Goal: Information Seeking & Learning: Learn about a topic

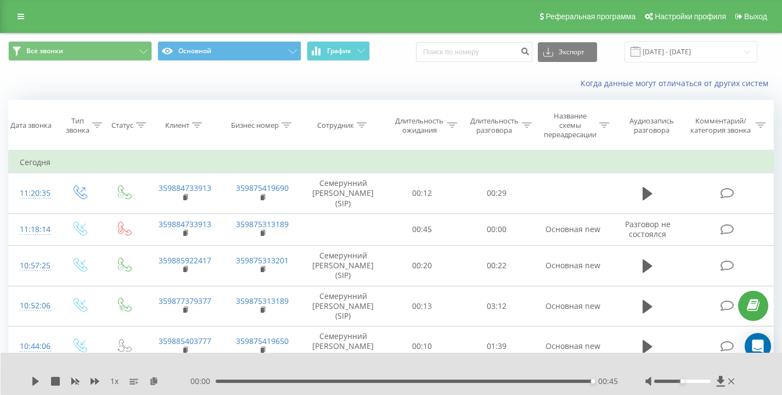
click at [271, 81] on div "Когда данные могут отличаться от других систем" at bounding box center [391, 83] width 781 height 26
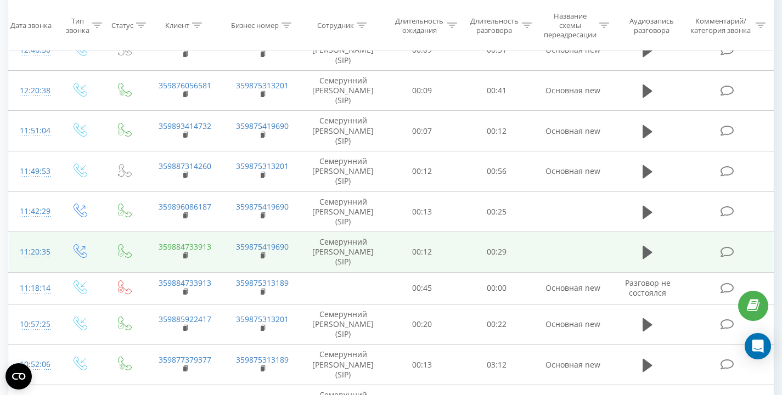
scroll to position [147, 0]
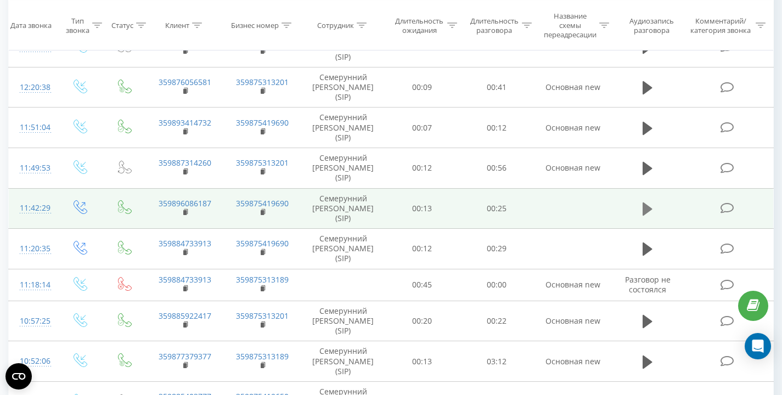
click at [656, 210] on button at bounding box center [647, 209] width 16 height 16
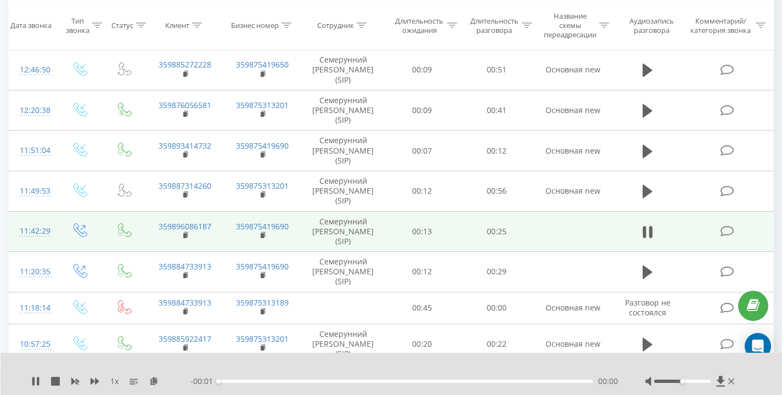
scroll to position [76, 0]
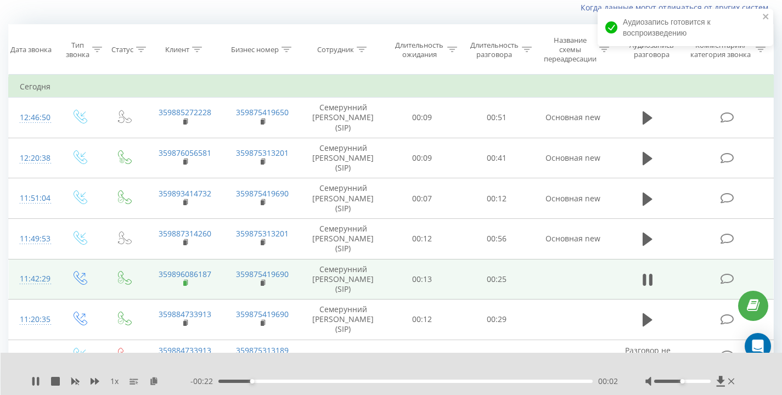
click at [185, 282] on rect at bounding box center [184, 283] width 3 height 5
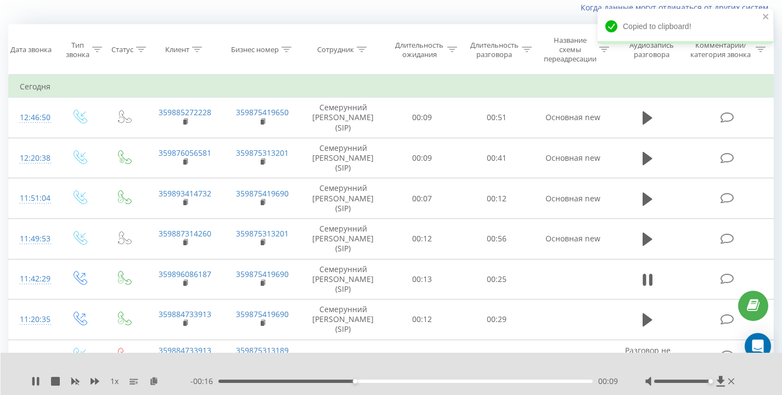
drag, startPoint x: 683, startPoint y: 380, endPoint x: 743, endPoint y: 373, distance: 60.9
click at [740, 373] on div "1 x - 00:16 00:09 00:09" at bounding box center [392, 374] width 782 height 42
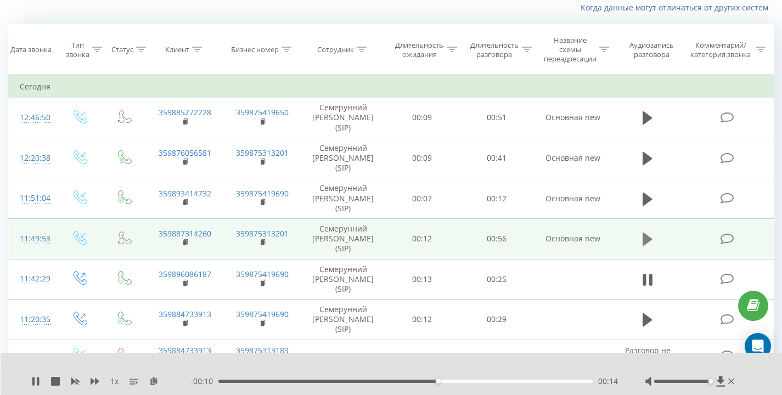
click at [642, 238] on button at bounding box center [647, 239] width 16 height 16
click at [185, 243] on rect at bounding box center [184, 242] width 3 height 5
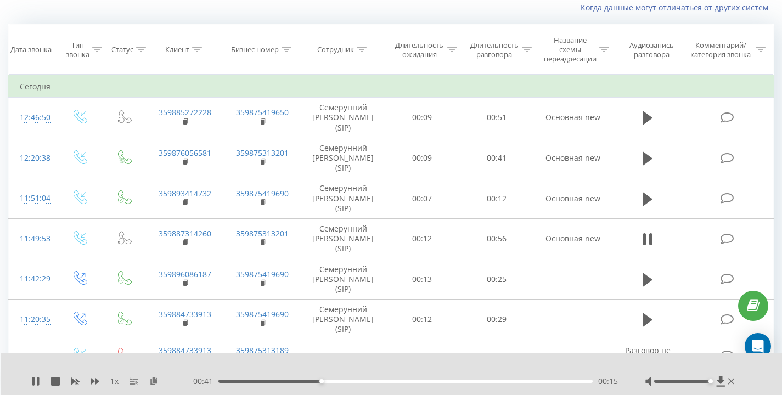
click at [408, 16] on div "Когда данные могут отличаться от других систем" at bounding box center [391, 8] width 781 height 26
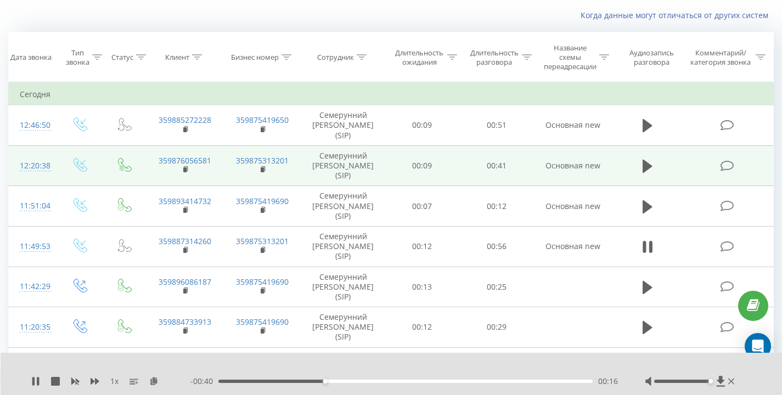
scroll to position [58, 0]
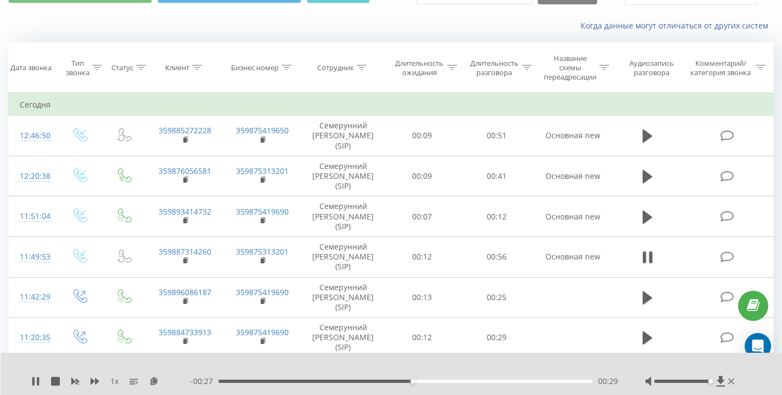
click at [125, 27] on div "Когда данные могут отличаться от других систем" at bounding box center [391, 26] width 781 height 26
click at [130, 30] on div "Когда данные могут отличаться от других систем" at bounding box center [391, 26] width 781 height 26
click at [155, 25] on div "Когда данные могут отличаться от других систем" at bounding box center [391, 26] width 781 height 26
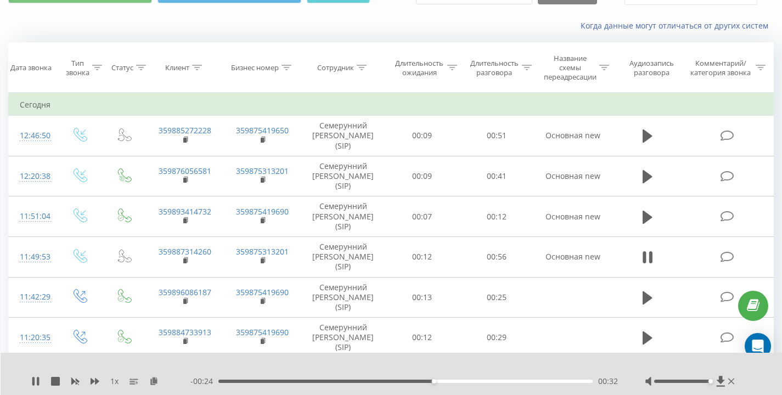
click at [155, 24] on div "Когда данные могут отличаться от других систем" at bounding box center [391, 26] width 781 height 26
click at [113, 30] on div "Когда данные могут отличаться от других систем" at bounding box center [391, 26] width 781 height 26
click at [423, 26] on div "Когда данные могут отличаться от других систем" at bounding box center [538, 25] width 488 height 11
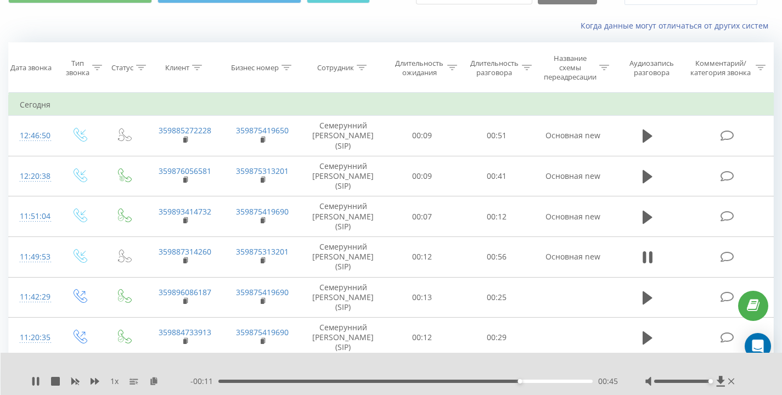
click at [59, 29] on div "Когда данные могут отличаться от других систем" at bounding box center [391, 26] width 781 height 26
click at [109, 23] on div "Когда данные могут отличаться от других систем" at bounding box center [391, 26] width 781 height 26
click at [113, 24] on div "Когда данные могут отличаться от других систем" at bounding box center [391, 26] width 781 height 26
click at [420, 23] on div "Когда данные могут отличаться от других систем" at bounding box center [538, 25] width 488 height 11
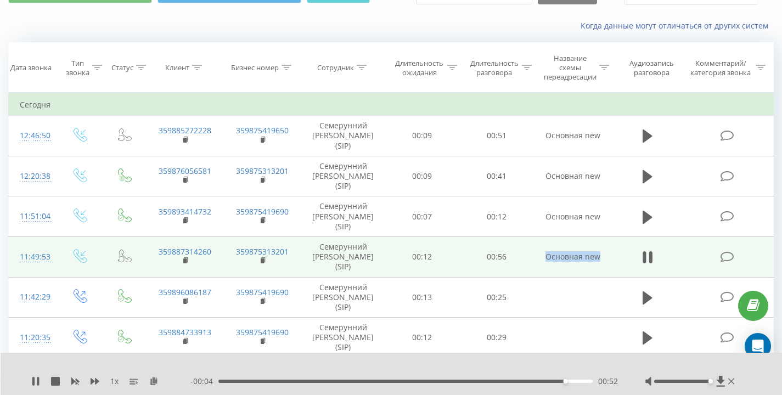
drag, startPoint x: 581, startPoint y: 257, endPoint x: 610, endPoint y: 260, distance: 29.2
click at [610, 260] on td "Основная new" at bounding box center [573, 257] width 78 height 41
drag, startPoint x: 610, startPoint y: 260, endPoint x: 468, endPoint y: 258, distance: 142.1
click at [469, 259] on tr "11:49:53 359887314260 359875313201 Семерунний Дмитрий Андреевич (SIP) 00:12 00:…" at bounding box center [391, 257] width 765 height 41
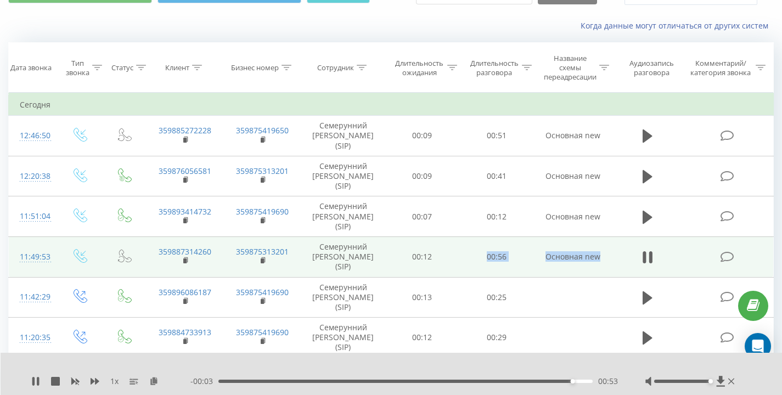
click at [468, 258] on td "00:56" at bounding box center [496, 257] width 75 height 41
drag, startPoint x: 480, startPoint y: 258, endPoint x: 573, endPoint y: 258, distance: 93.8
click at [573, 258] on tr "11:49:53 359887314260 359875313201 Семерунний Дмитрий Андреевич (SIP) 00:12 00:…" at bounding box center [391, 257] width 765 height 41
click at [573, 258] on td "Основная new" at bounding box center [573, 257] width 78 height 41
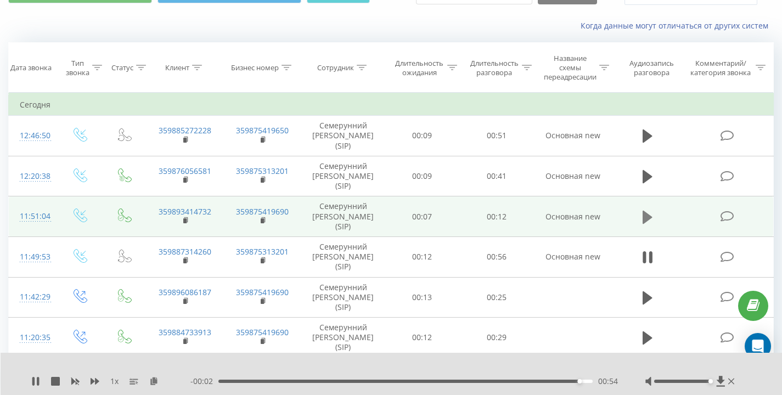
click at [647, 216] on icon at bounding box center [648, 216] width 10 height 13
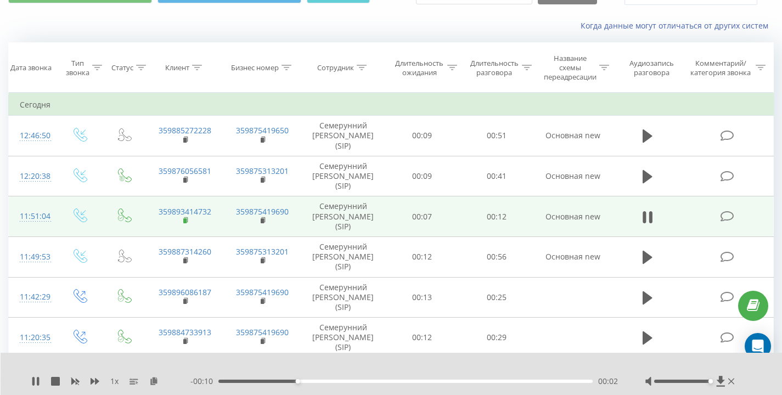
click at [186, 222] on rect at bounding box center [184, 220] width 3 height 5
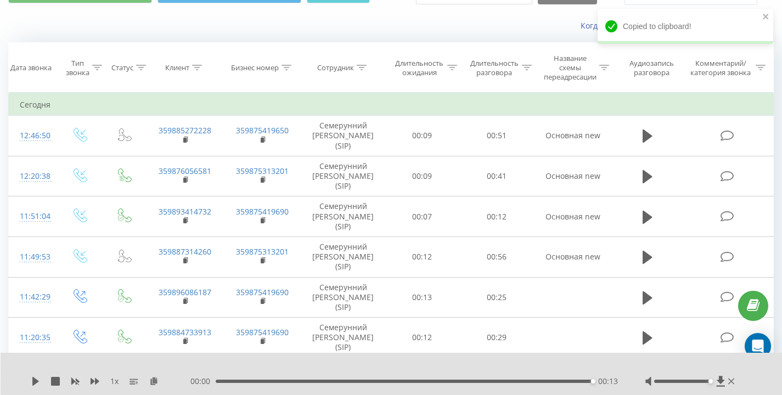
click at [198, 29] on div "Когда данные могут отличаться от других систем" at bounding box center [391, 26] width 781 height 26
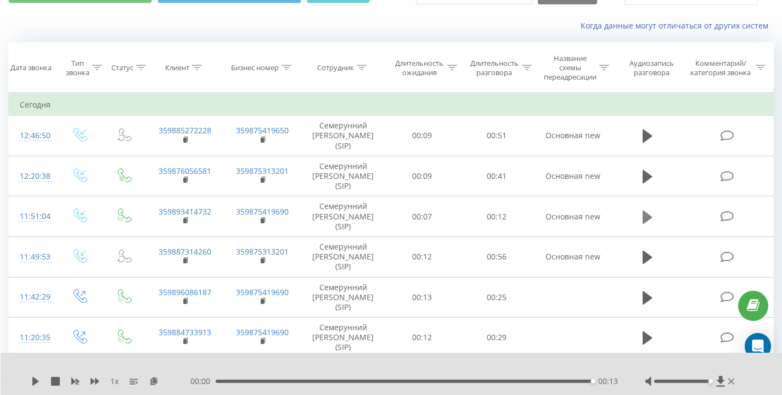
click at [647, 220] on icon at bounding box center [648, 216] width 10 height 13
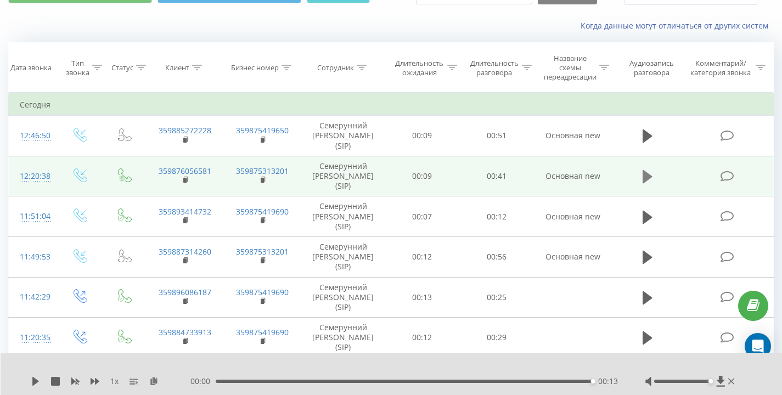
click at [646, 175] on icon at bounding box center [648, 176] width 10 height 13
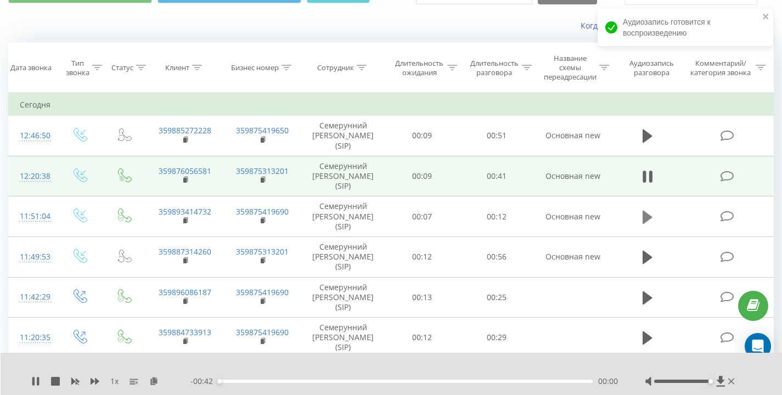
click at [650, 218] on icon at bounding box center [648, 216] width 10 height 13
click at [647, 217] on icon at bounding box center [648, 216] width 10 height 13
click at [415, 22] on div "Когда данные могут отличаться от других систем" at bounding box center [538, 25] width 488 height 11
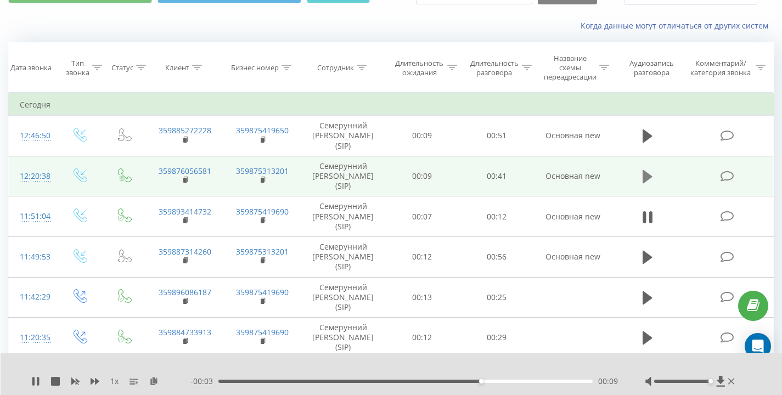
click at [649, 179] on icon at bounding box center [648, 176] width 10 height 13
click at [185, 181] on rect at bounding box center [184, 180] width 3 height 5
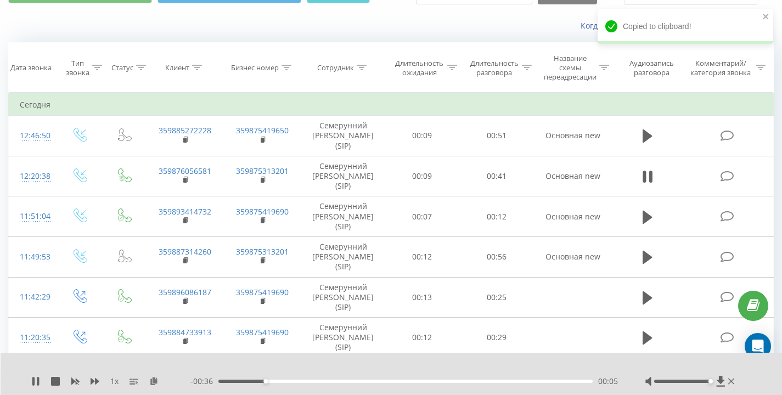
click at [130, 32] on div "Когда данные могут отличаться от других систем" at bounding box center [391, 26] width 781 height 26
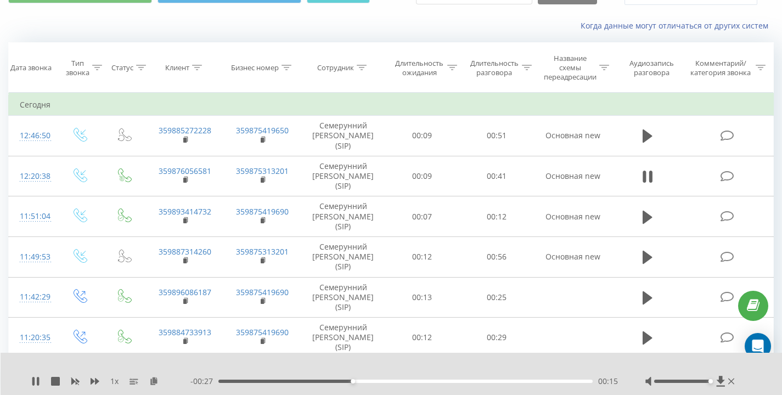
click at [222, 29] on div "Когда данные могут отличаться от других систем" at bounding box center [391, 26] width 781 height 26
click at [233, 19] on div "Когда данные могут отличаться от других систем" at bounding box center [391, 26] width 781 height 26
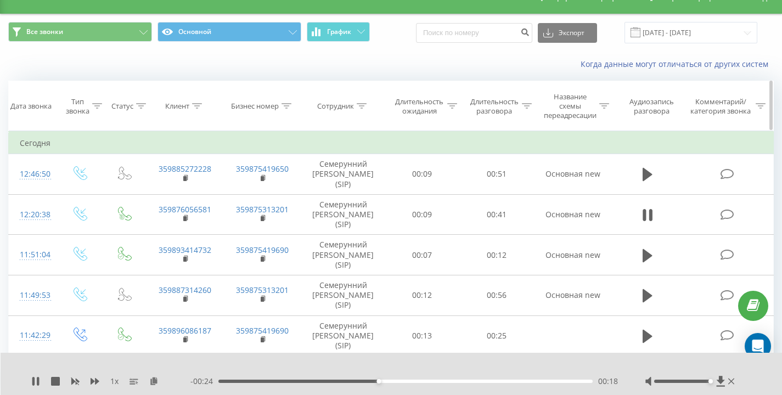
scroll to position [0, 0]
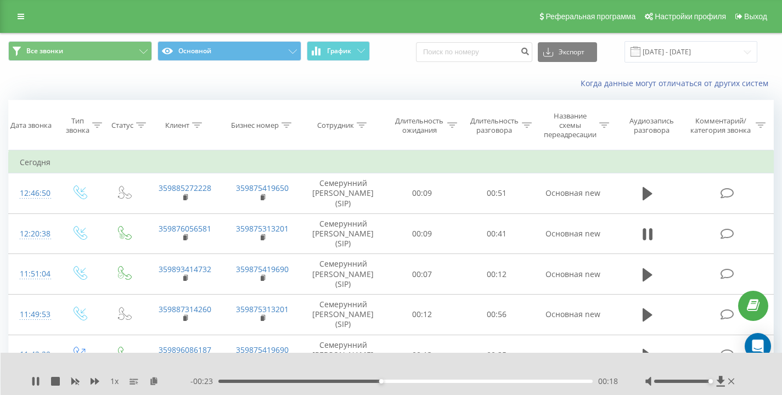
click at [412, 66] on div "Все звонки Основной График Экспорт .csv .xls .xlsx 22.08.2025 - 22.08.2025" at bounding box center [391, 51] width 781 height 37
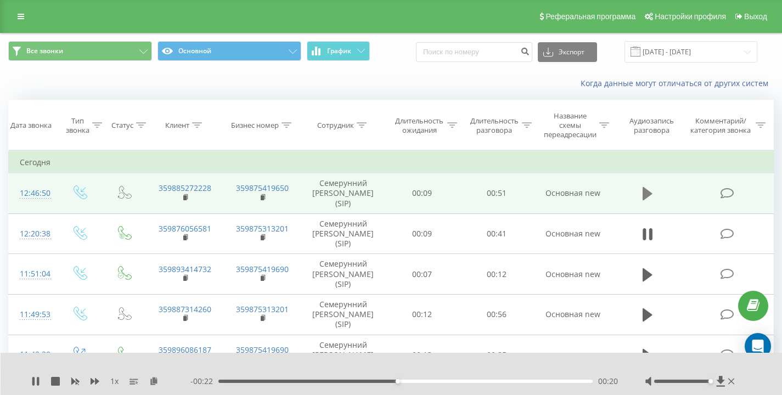
click at [650, 190] on icon at bounding box center [648, 193] width 10 height 15
click at [185, 197] on rect at bounding box center [184, 197] width 3 height 5
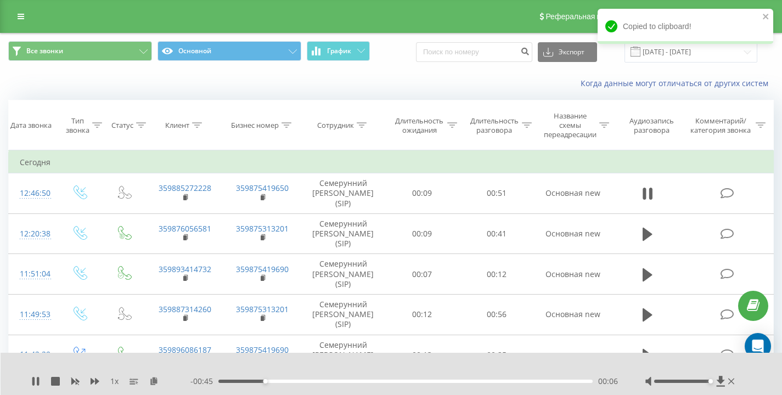
click at [139, 72] on div "Когда данные могут отличаться от других систем" at bounding box center [391, 83] width 781 height 26
click at [159, 82] on div "Когда данные могут отличаться от других систем" at bounding box center [391, 83] width 781 height 26
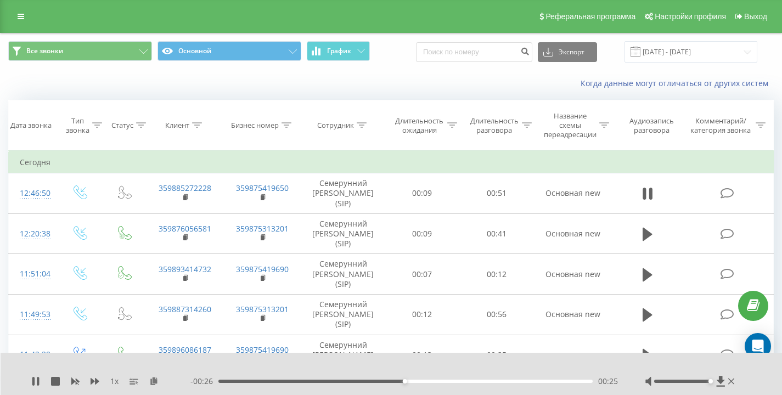
click at [288, 78] on div "Когда данные могут отличаться от других систем" at bounding box center [391, 83] width 781 height 26
click at [88, 76] on div "Когда данные могут отличаться от других систем" at bounding box center [391, 83] width 781 height 26
click at [103, 78] on div "Когда данные могут отличаться от других систем" at bounding box center [391, 83] width 781 height 26
click at [104, 76] on div "Когда данные могут отличаться от других систем" at bounding box center [391, 83] width 781 height 26
click at [132, 77] on div "Когда данные могут отличаться от других систем" at bounding box center [391, 83] width 781 height 26
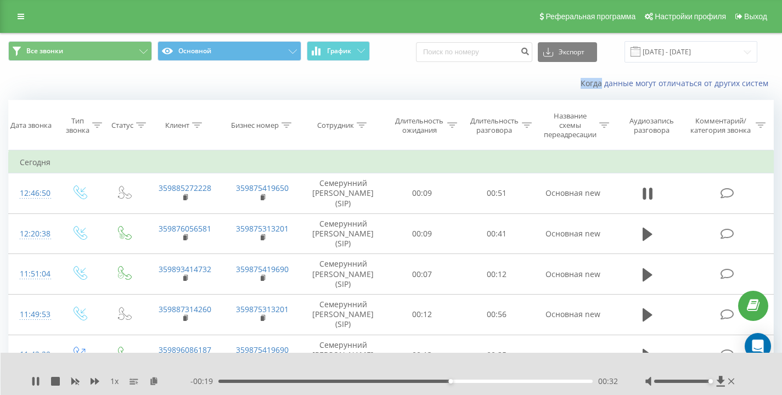
click at [132, 77] on div "Когда данные могут отличаться от других систем" at bounding box center [391, 83] width 781 height 26
click at [644, 227] on icon at bounding box center [648, 234] width 10 height 15
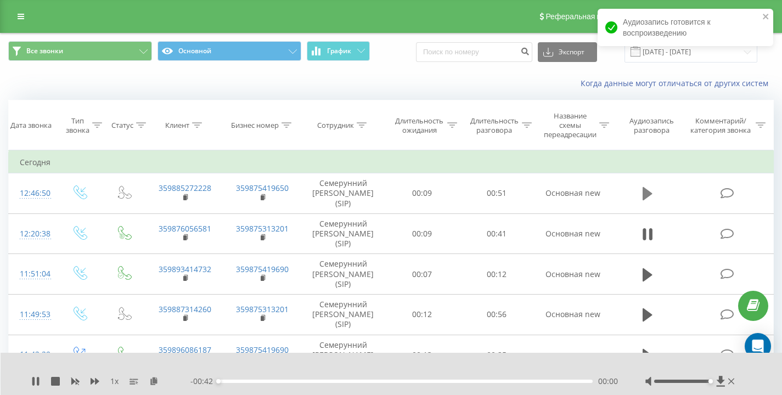
click at [648, 194] on icon at bounding box center [648, 193] width 10 height 13
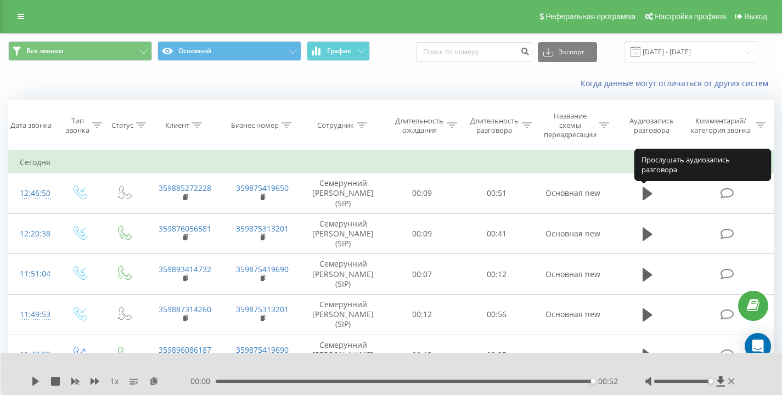
click at [648, 194] on icon at bounding box center [648, 193] width 10 height 13
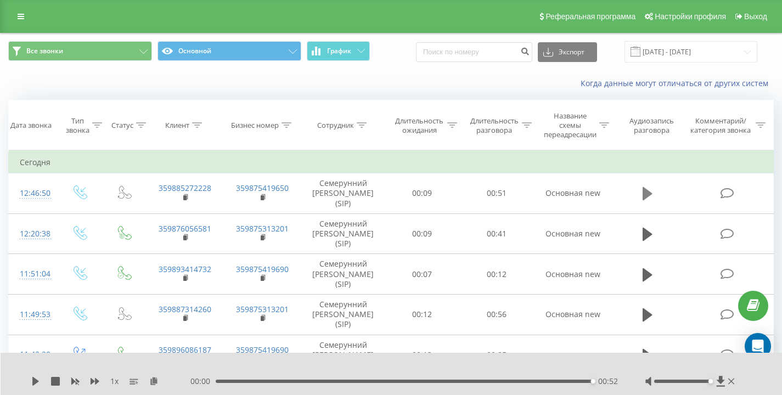
click at [649, 191] on icon at bounding box center [648, 193] width 10 height 15
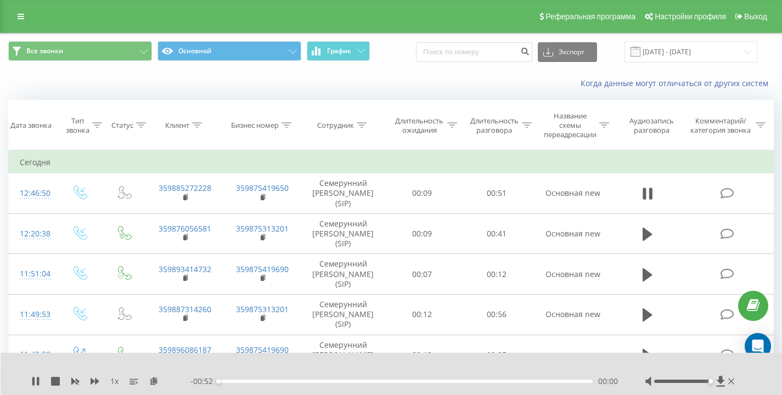
click at [429, 88] on div "Когда данные могут отличаться от других систем" at bounding box center [538, 83] width 488 height 11
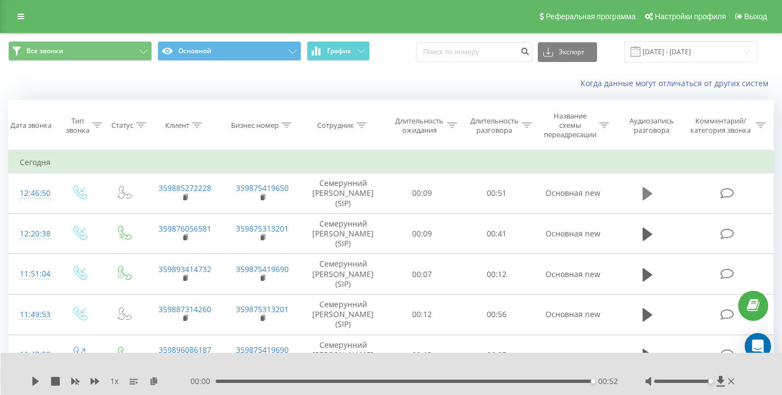
click at [643, 189] on icon at bounding box center [648, 193] width 10 height 13
click at [651, 232] on icon at bounding box center [648, 234] width 10 height 15
click at [645, 194] on icon at bounding box center [648, 193] width 10 height 13
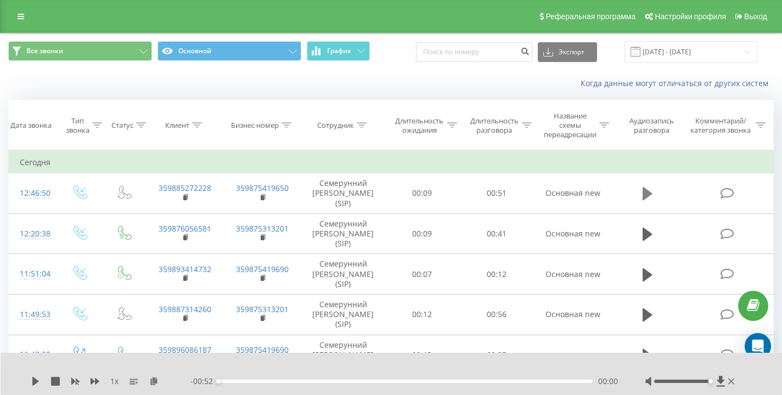
click at [640, 195] on button at bounding box center [647, 193] width 16 height 16
click at [421, 80] on div "Когда данные могут отличаться от других систем" at bounding box center [538, 83] width 488 height 11
click at [438, 83] on div "Когда данные могут отличаться от других систем" at bounding box center [538, 83] width 488 height 11
click at [427, 82] on div "Когда данные могут отличаться от других систем" at bounding box center [538, 83] width 488 height 11
click at [32, 380] on icon at bounding box center [33, 381] width 2 height 9
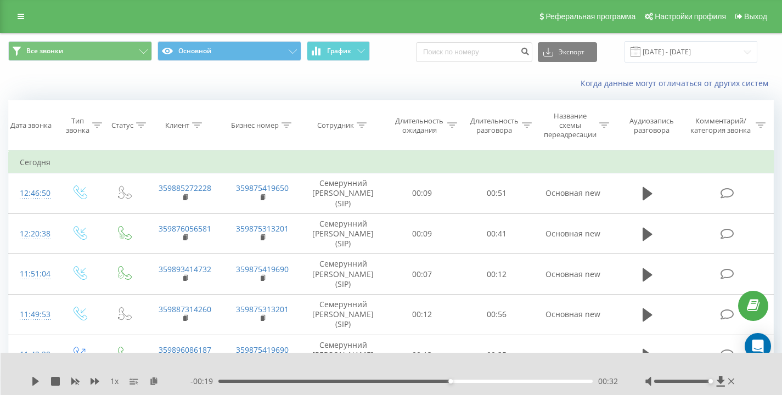
click at [436, 64] on div "Все звонки Основной График Экспорт .csv .xls .xlsx 22.08.2025 - 22.08.2025" at bounding box center [391, 51] width 781 height 37
click at [413, 59] on div "Все звонки Основной График Экспорт .csv .xls .xlsx 22.08.2025 - 22.08.2025" at bounding box center [391, 51] width 766 height 21
click at [161, 73] on div "Когда данные могут отличаться от других систем" at bounding box center [391, 83] width 781 height 26
click at [159, 75] on div "Когда данные могут отличаться от других систем" at bounding box center [391, 83] width 781 height 26
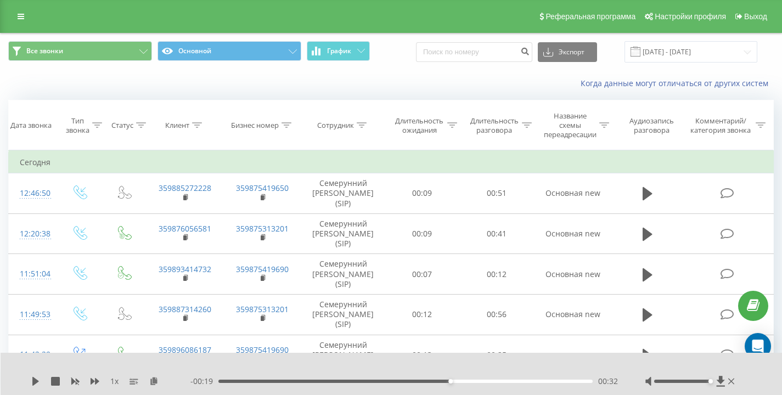
click at [179, 81] on div "Когда данные могут отличаться от других систем" at bounding box center [391, 83] width 781 height 26
click at [426, 41] on div "Все звонки Основной График Экспорт .csv .xls .xlsx 22.08.2025 - 22.08.2025" at bounding box center [391, 51] width 766 height 21
click at [421, 50] on div "Все звонки Основной График Экспорт .csv .xls .xlsx 22.08.2025 - 22.08.2025" at bounding box center [391, 51] width 766 height 21
click at [407, 53] on div "Все звонки Основной График Экспорт .csv .xls .xlsx 22.08.2025 - 22.08.2025" at bounding box center [391, 51] width 766 height 21
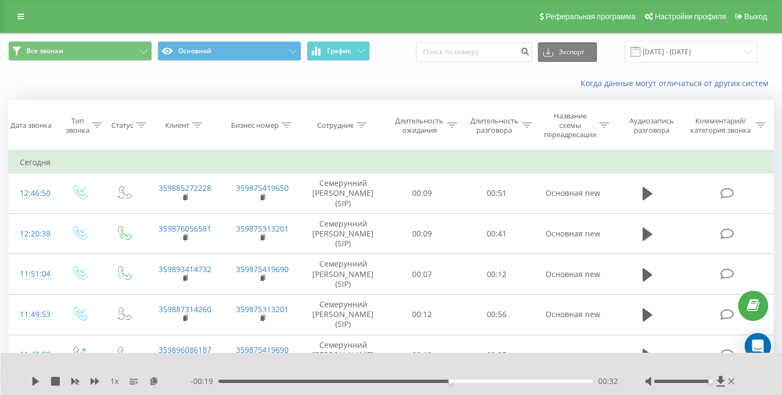
click at [413, 68] on div "Все звонки Основной График Экспорт .csv .xls .xlsx 22.08.2025 - 22.08.2025" at bounding box center [391, 51] width 781 height 37
click at [37, 379] on icon at bounding box center [35, 381] width 9 height 9
click at [397, 85] on div "Когда данные могут отличаться от других систем" at bounding box center [538, 83] width 488 height 11
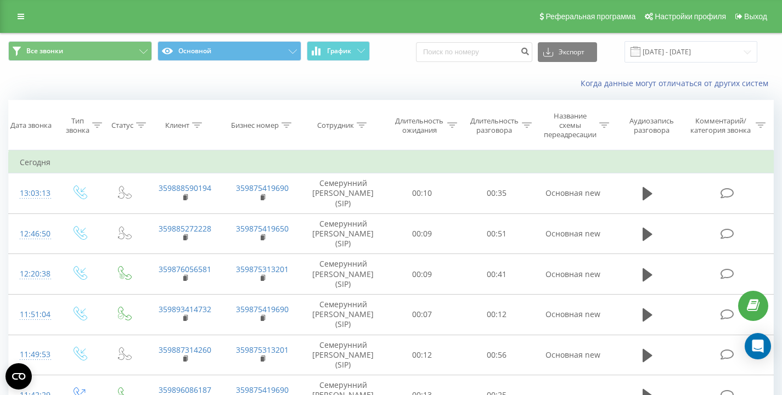
click at [151, 86] on div "Когда данные могут отличаться от других систем" at bounding box center [391, 83] width 781 height 26
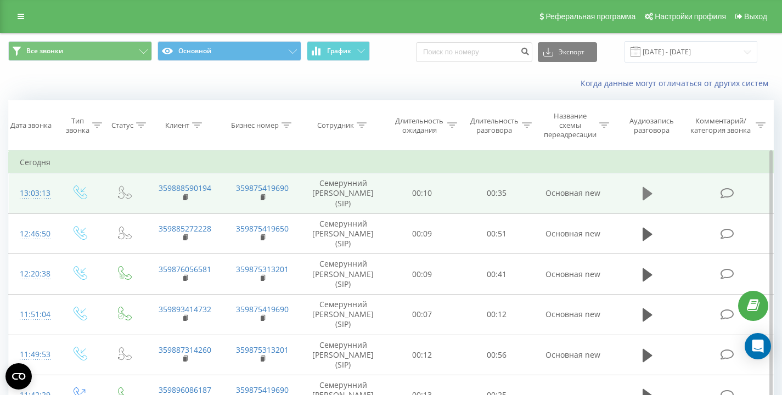
click at [651, 192] on icon at bounding box center [648, 193] width 10 height 15
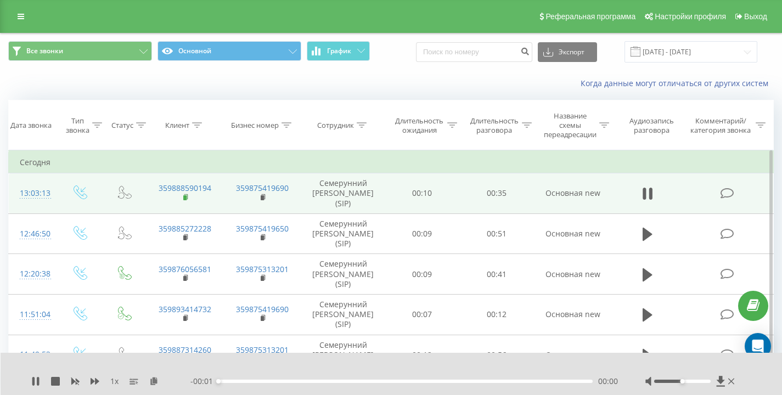
click at [186, 197] on rect at bounding box center [184, 197] width 3 height 5
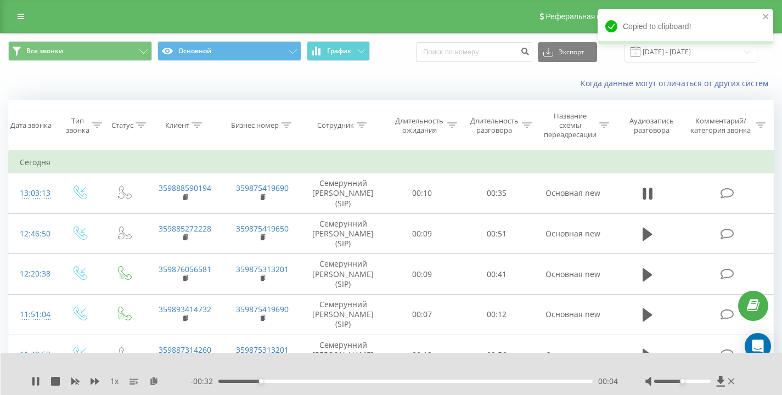
click at [53, 89] on div "Когда данные могут отличаться от других систем" at bounding box center [391, 83] width 781 height 26
click at [86, 81] on div "Когда данные могут отличаться от других систем" at bounding box center [391, 83] width 781 height 26
click at [106, 80] on div "Когда данные могут отличаться от других систем" at bounding box center [391, 83] width 781 height 26
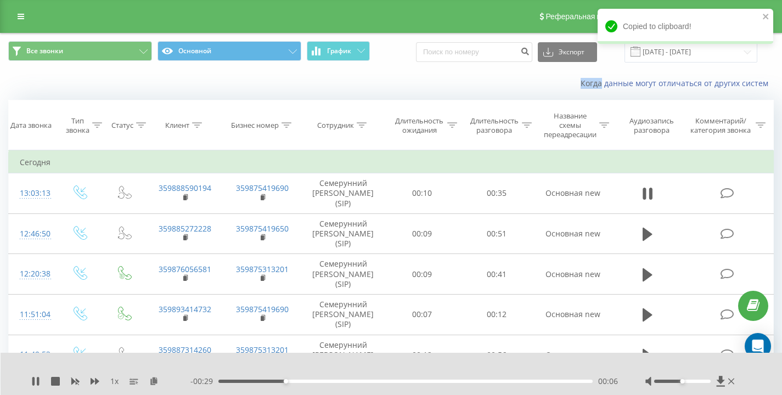
click at [106, 80] on div "Когда данные могут отличаться от других систем" at bounding box center [391, 83] width 781 height 26
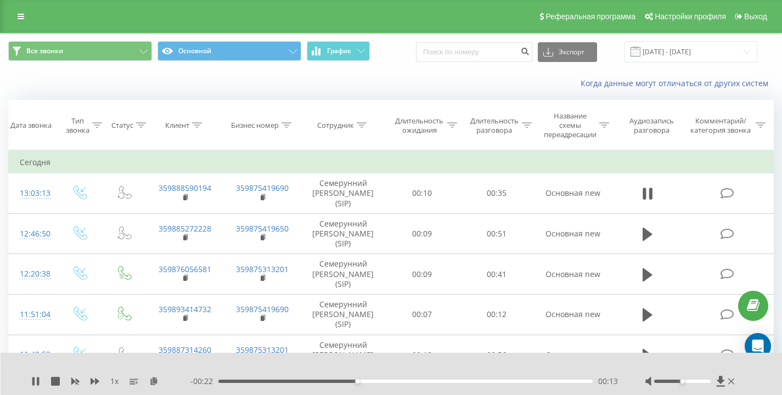
click at [192, 72] on div "Когда данные могут отличаться от других систем" at bounding box center [391, 83] width 781 height 26
drag, startPoint x: 734, startPoint y: 379, endPoint x: 745, endPoint y: 378, distance: 11.6
click at [743, 378] on div "1 x - 00:21 00:15 00:15" at bounding box center [392, 374] width 782 height 42
click at [386, 85] on div "Когда данные могут отличаться от других систем" at bounding box center [538, 83] width 488 height 11
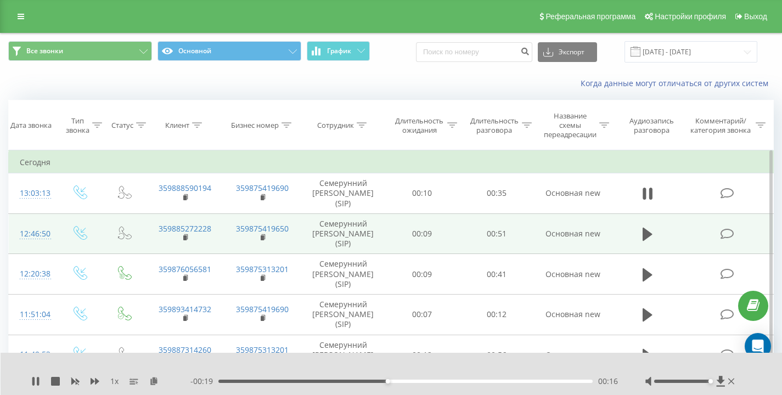
drag, startPoint x: 388, startPoint y: 82, endPoint x: 206, endPoint y: 248, distance: 246.3
click at [388, 82] on div "Когда данные могут отличаться от других систем" at bounding box center [538, 83] width 488 height 11
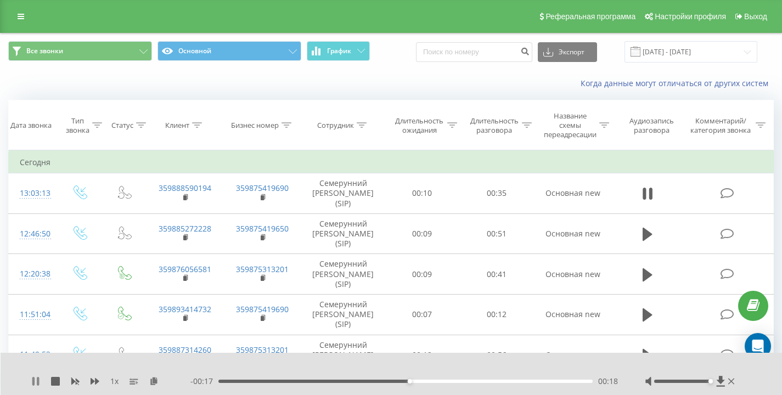
click at [34, 383] on icon at bounding box center [33, 381] width 2 height 9
click at [57, 89] on div "Когда данные могут отличаться от других систем" at bounding box center [391, 83] width 781 height 26
click at [37, 383] on icon at bounding box center [35, 381] width 9 height 9
click at [227, 85] on div "Когда данные могут отличаться от других систем" at bounding box center [391, 83] width 781 height 26
click at [232, 83] on div "Когда данные могут отличаться от других систем" at bounding box center [391, 83] width 781 height 26
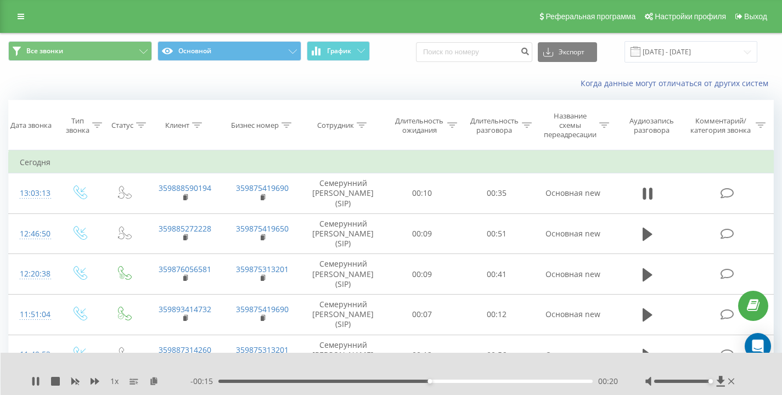
click at [233, 83] on div "Когда данные могут отличаться от других систем" at bounding box center [391, 83] width 781 height 26
click at [233, 82] on div "Когда данные могут отличаться от других систем" at bounding box center [391, 83] width 781 height 26
click at [236, 85] on div "Когда данные могут отличаться от других систем" at bounding box center [391, 83] width 781 height 26
click at [236, 84] on div "Когда данные могут отличаться от других систем" at bounding box center [391, 83] width 781 height 26
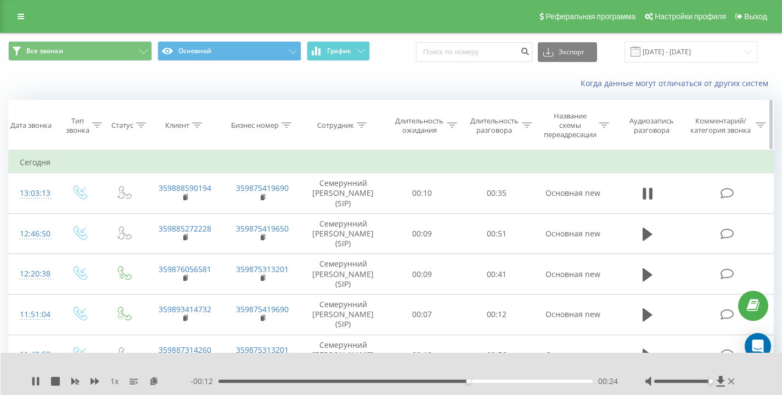
click at [255, 105] on th "Бизнес номер" at bounding box center [263, 125] width 78 height 50
click at [426, 78] on div "Когда данные могут отличаться от других систем" at bounding box center [538, 83] width 488 height 11
click at [74, 86] on div "Когда данные могут отличаться от других систем" at bounding box center [391, 83] width 781 height 26
drag, startPoint x: 175, startPoint y: 88, endPoint x: 226, endPoint y: 106, distance: 54.9
click at [175, 88] on div "Когда данные могут отличаться от других систем" at bounding box center [391, 83] width 781 height 26
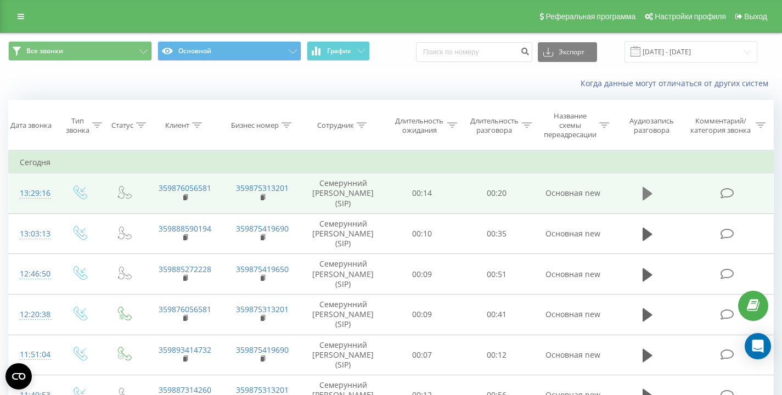
click at [648, 193] on icon at bounding box center [648, 193] width 10 height 13
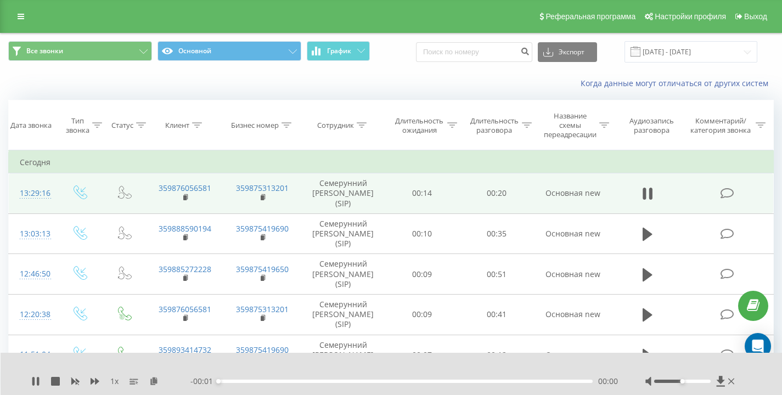
click at [183, 86] on div "Когда данные могут отличаться от других систем" at bounding box center [391, 83] width 781 height 26
drag, startPoint x: 689, startPoint y: 381, endPoint x: 747, endPoint y: 378, distance: 58.3
click at [747, 378] on div "1 x - 00:16 00:05 00:05" at bounding box center [392, 374] width 782 height 42
